Goal: Check status: Check status

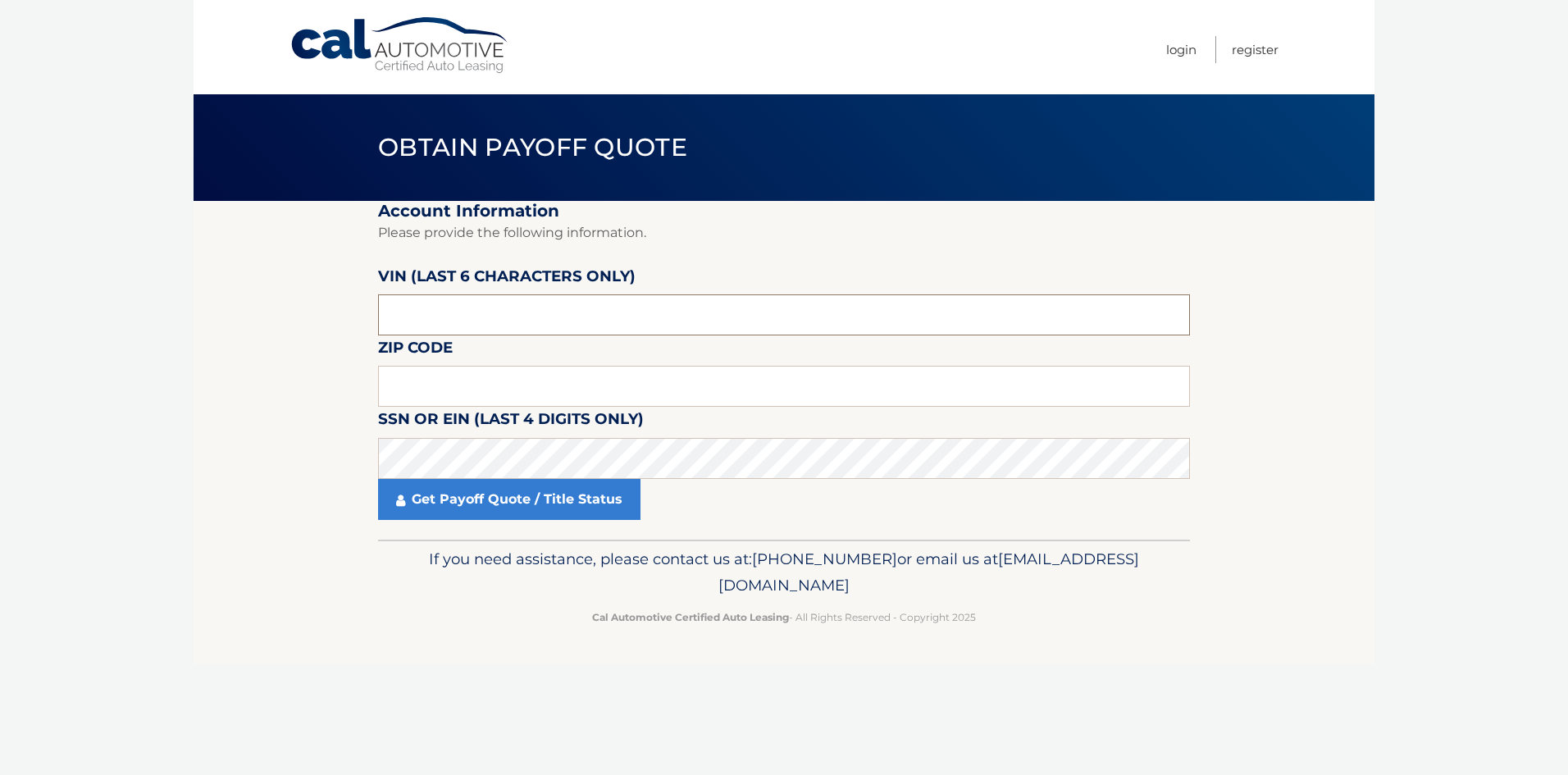
click at [501, 307] on input "text" at bounding box center [784, 314] width 812 height 41
click at [579, 316] on input "text" at bounding box center [784, 314] width 812 height 41
type input "079646"
type input "11756"
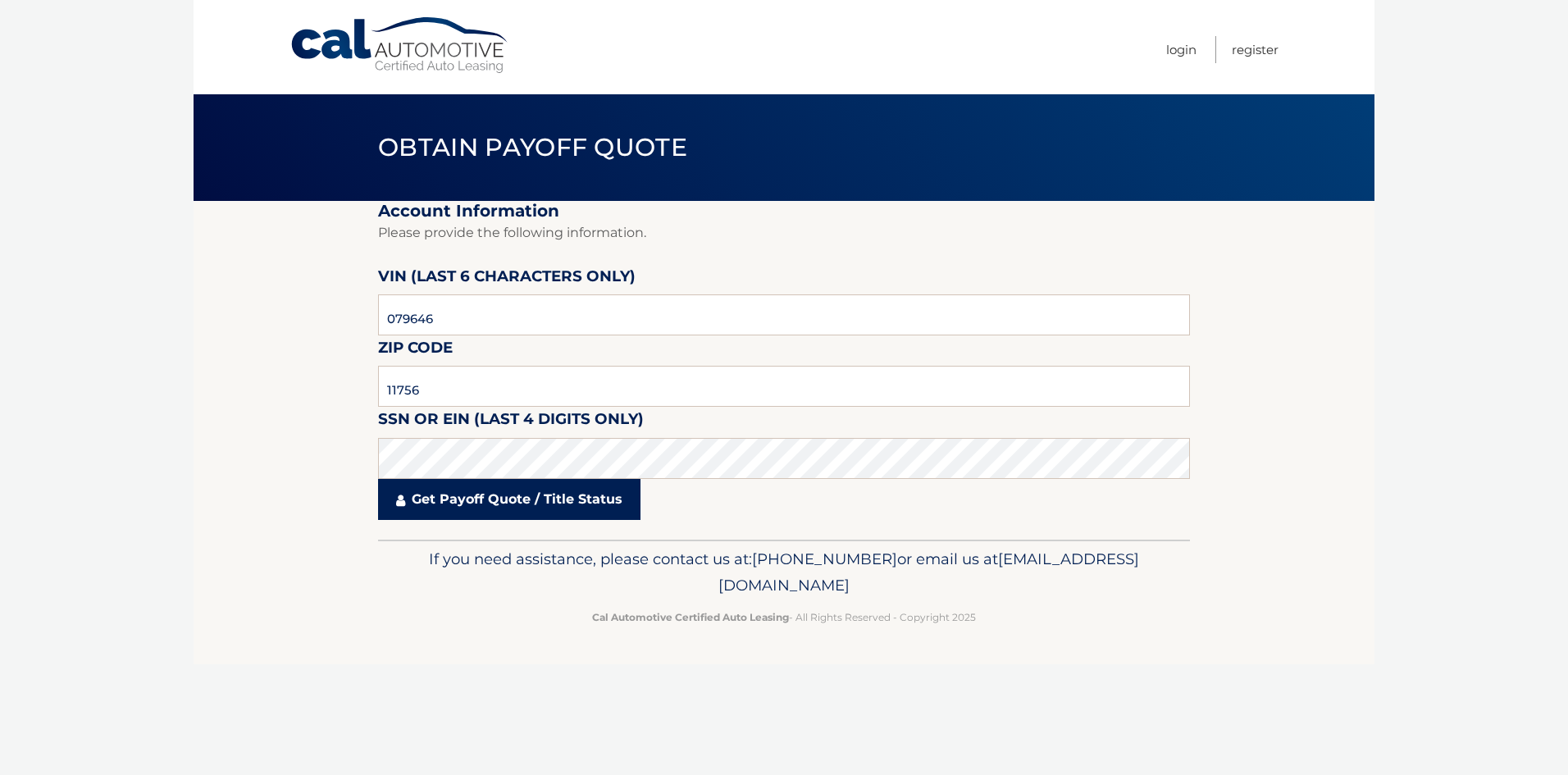
click at [529, 498] on link "Get Payoff Quote / Title Status" at bounding box center [509, 499] width 263 height 41
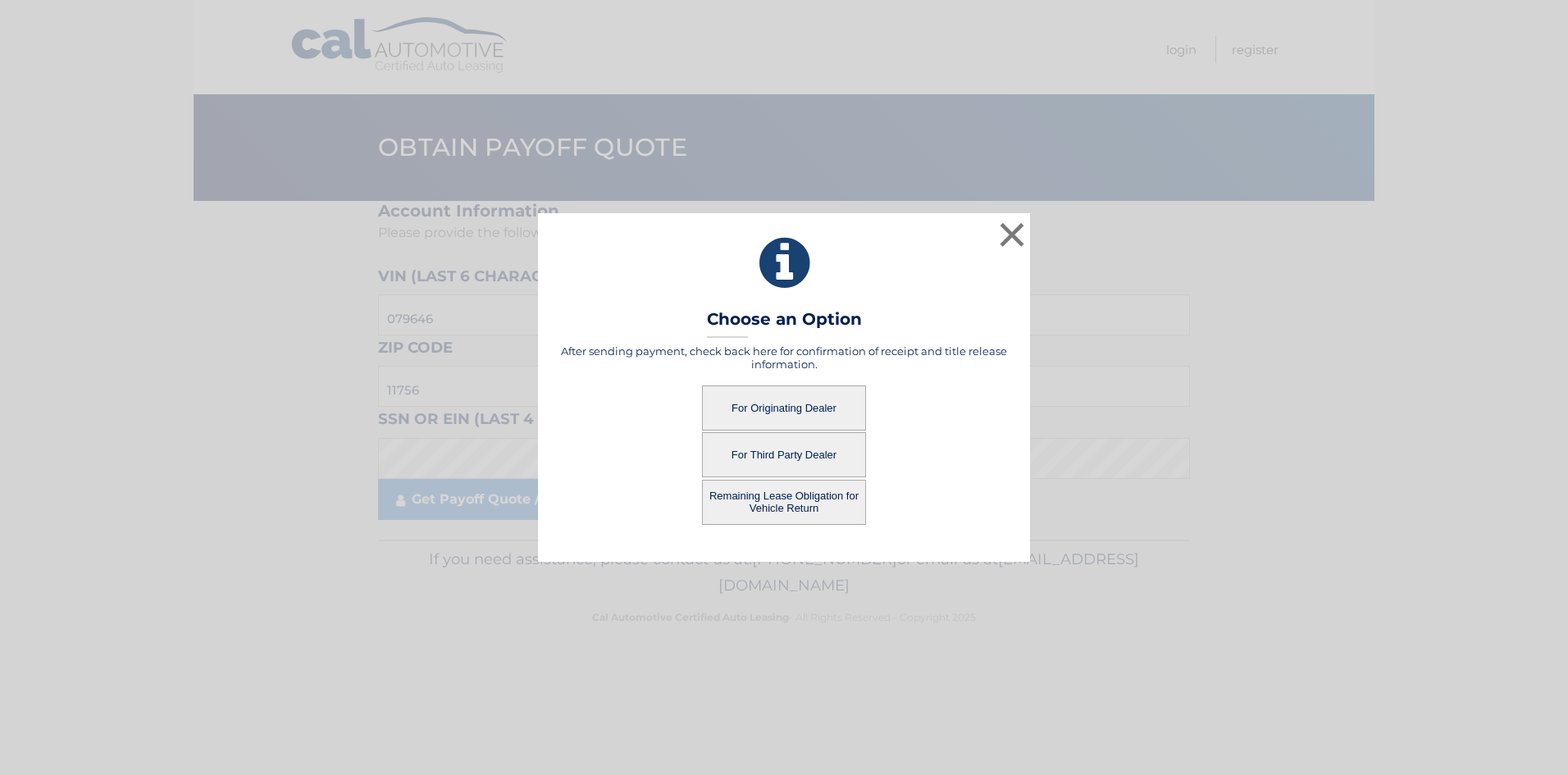
click at [800, 402] on button "For Originating Dealer" at bounding box center [784, 408] width 164 height 45
click at [788, 408] on button "For Originating Dealer" at bounding box center [784, 408] width 164 height 45
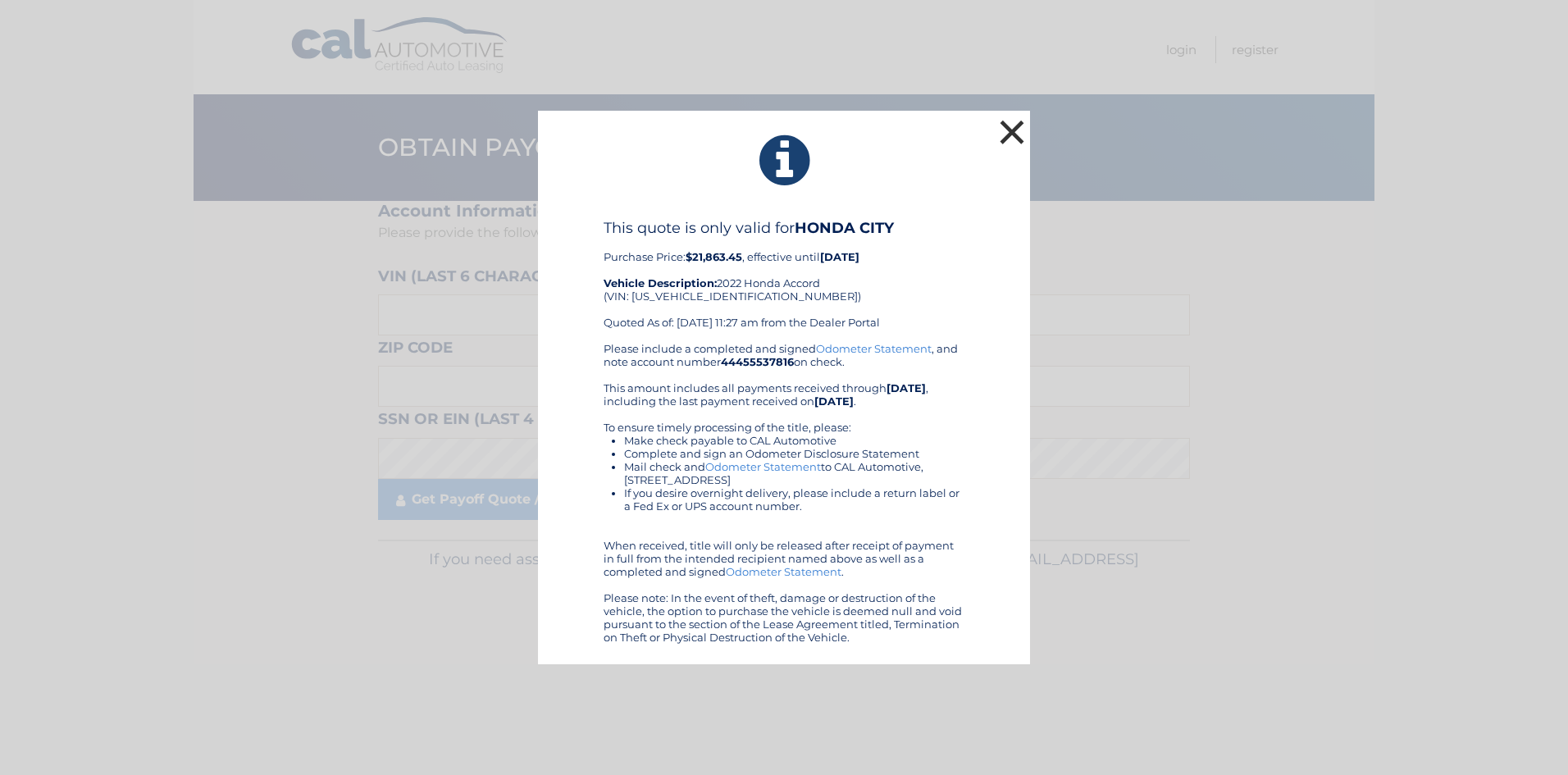
click at [1003, 131] on button "×" at bounding box center [1012, 132] width 33 height 33
